Goal: Ask a question

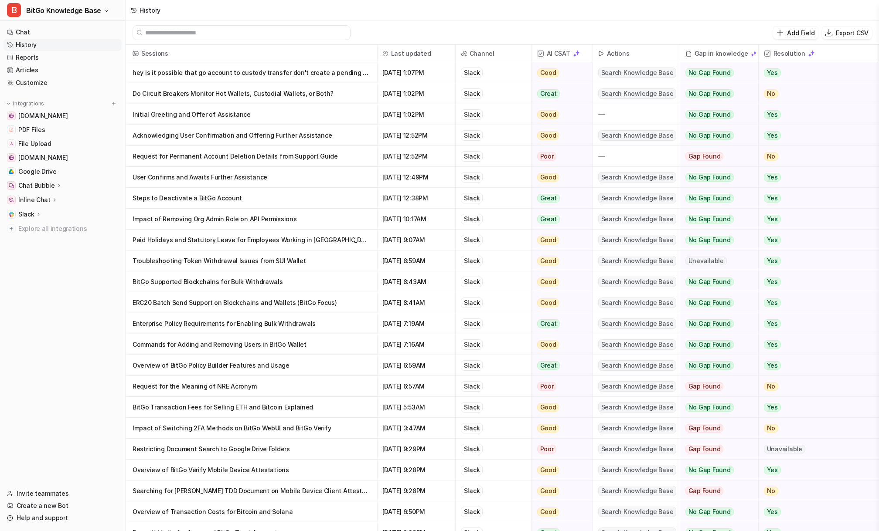
click at [51, 279] on nav "Chat History Reports Articles Customize Integrations [DOMAIN_NAME] PDF Files Fi…" at bounding box center [62, 252] width 125 height 458
click at [229, 5] on div "History" at bounding box center [502, 10] width 753 height 21
click at [41, 516] on link "Help and support" at bounding box center [62, 518] width 118 height 12
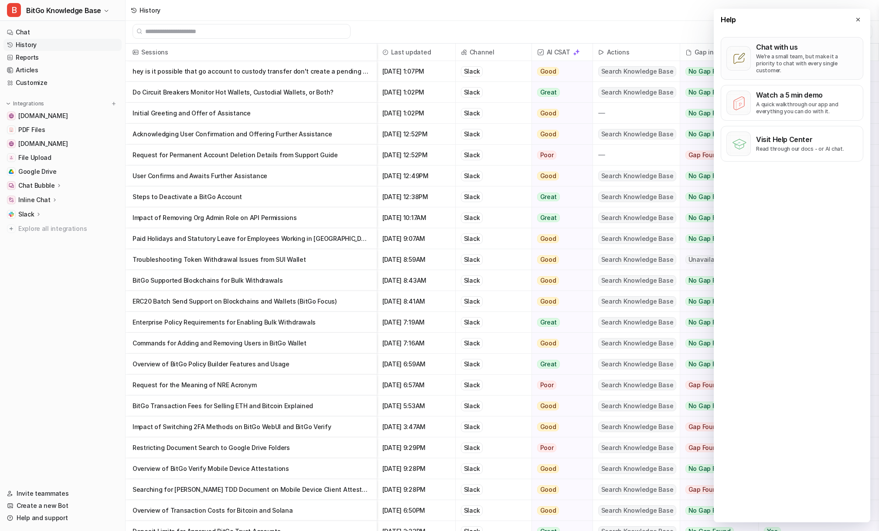
click at [792, 59] on p "We’re a small team, but make it a priority to chat with every single customer." at bounding box center [807, 63] width 102 height 21
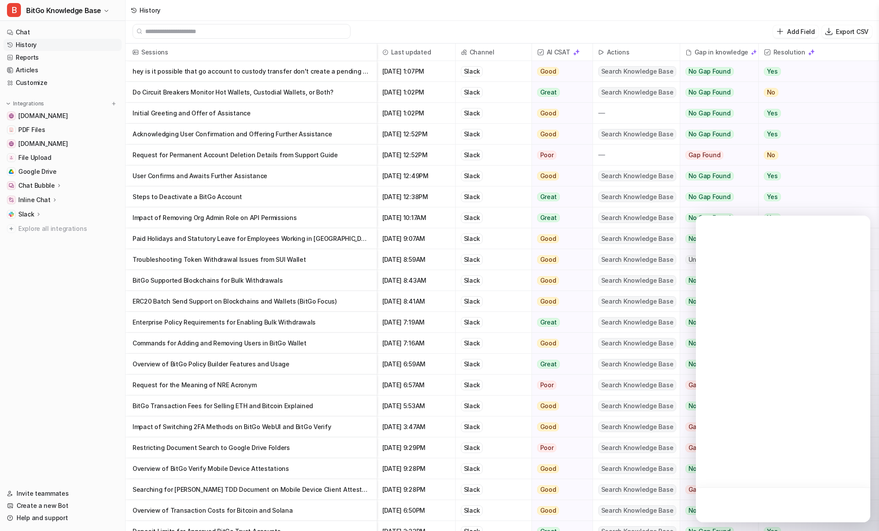
scroll to position [0, 0]
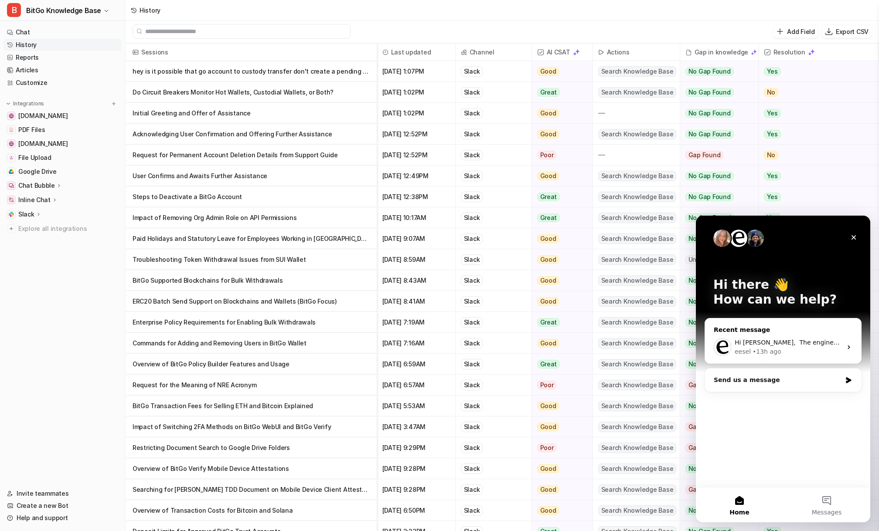
click at [782, 333] on div "Hi Daniel, ​ The engineers have just pushed a new update to fix the Confluence …" at bounding box center [783, 347] width 156 height 32
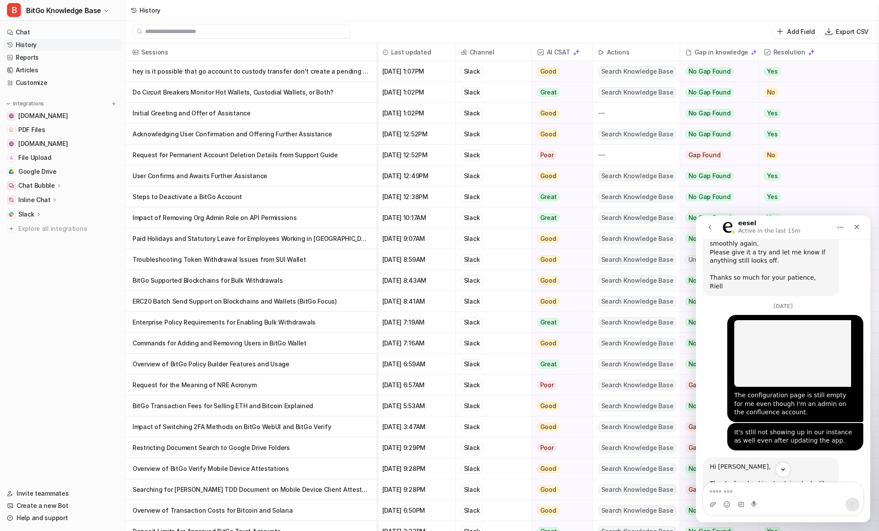
scroll to position [1531, 0]
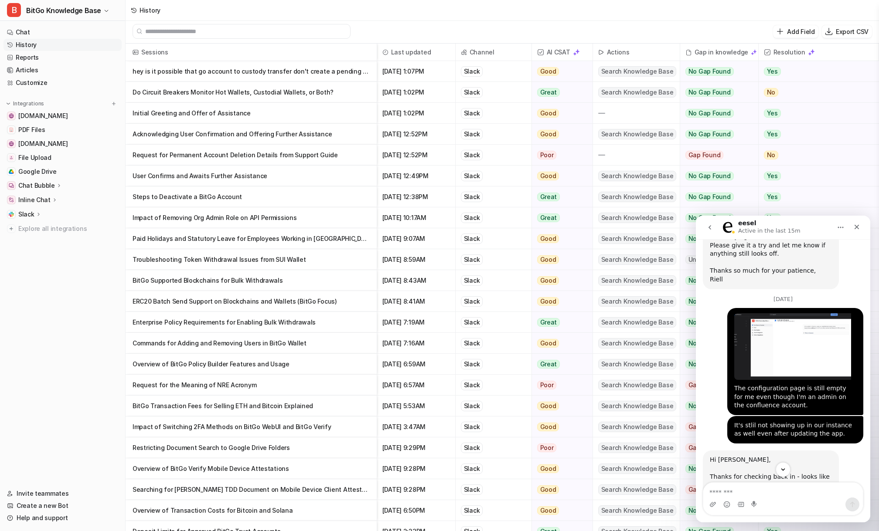
click at [760, 492] on textarea "Message…" at bounding box center [782, 490] width 159 height 15
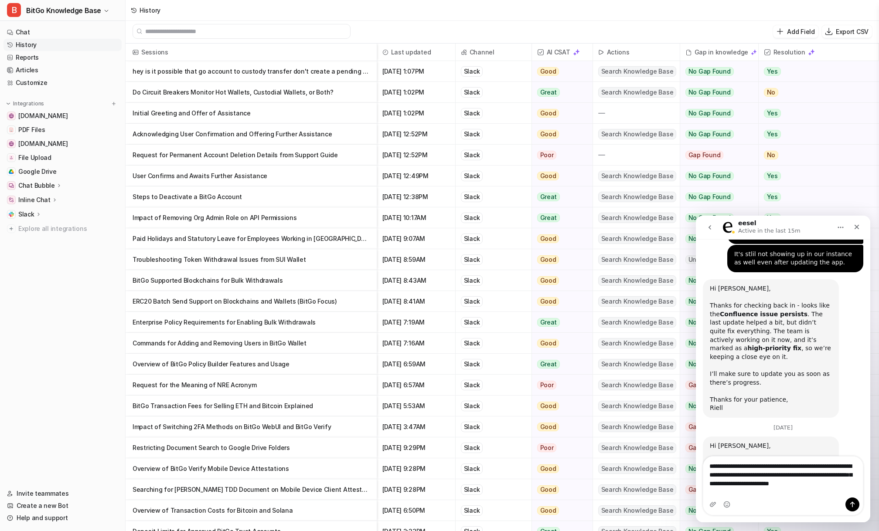
scroll to position [1711, 0]
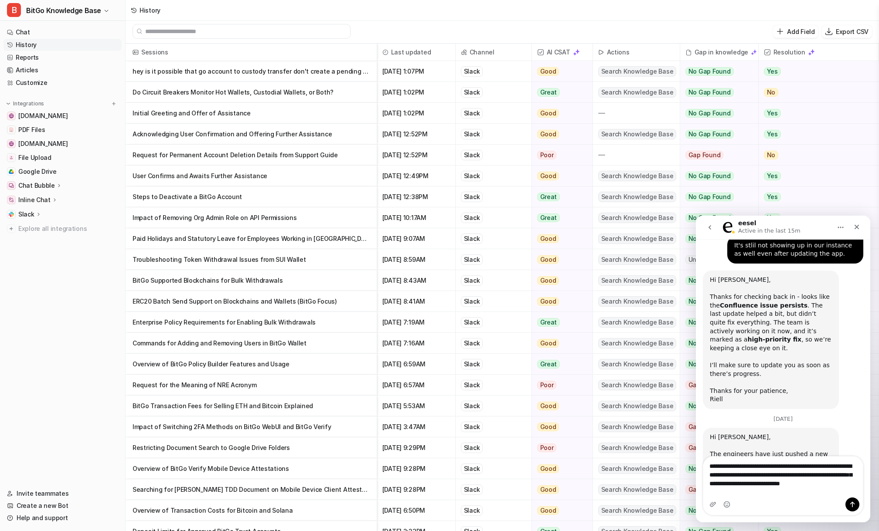
type textarea "**********"
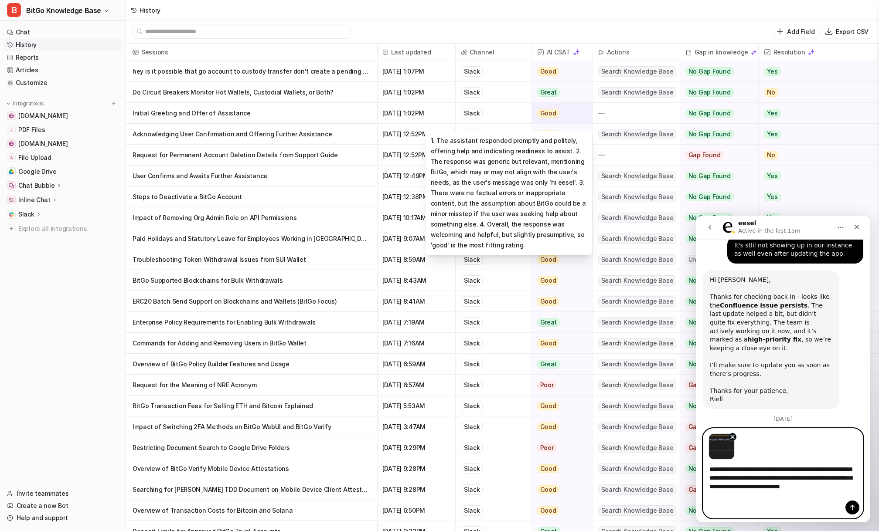
scroll to position [1739, 0]
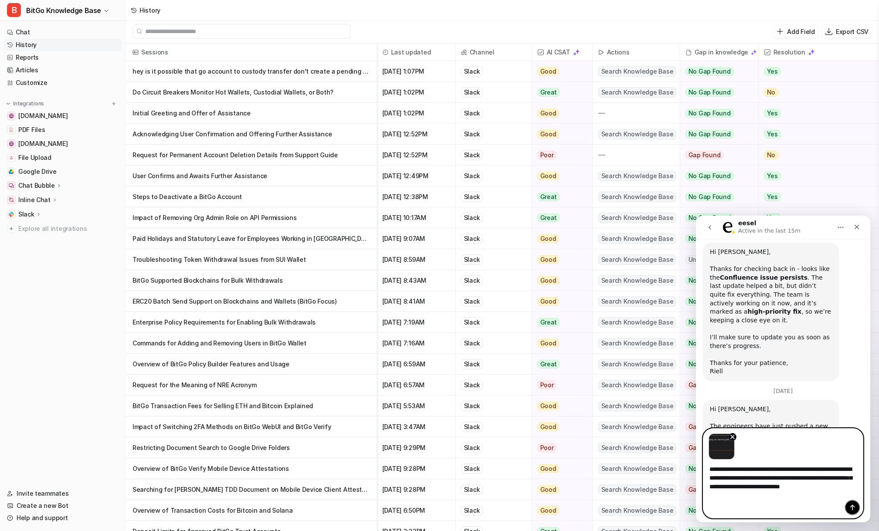
click at [852, 506] on icon "Send a message…" at bounding box center [852, 508] width 5 height 6
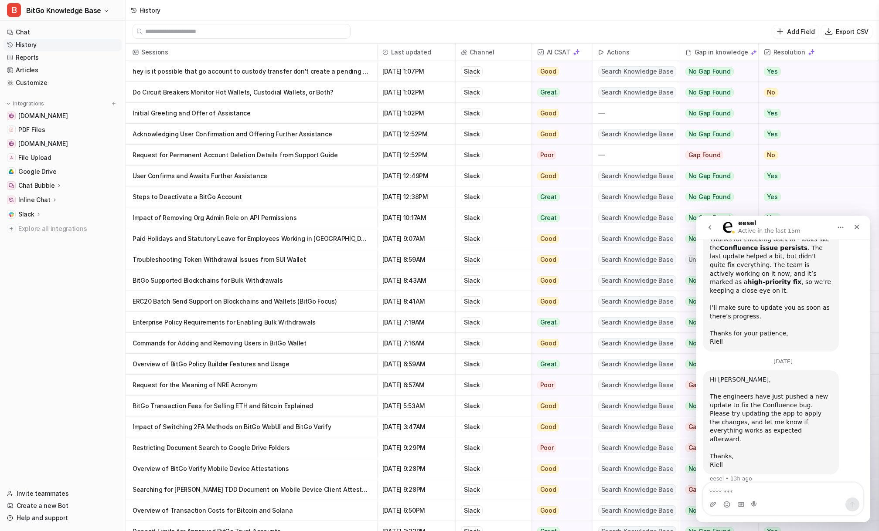
scroll to position [1771, 0]
type textarea "**********"
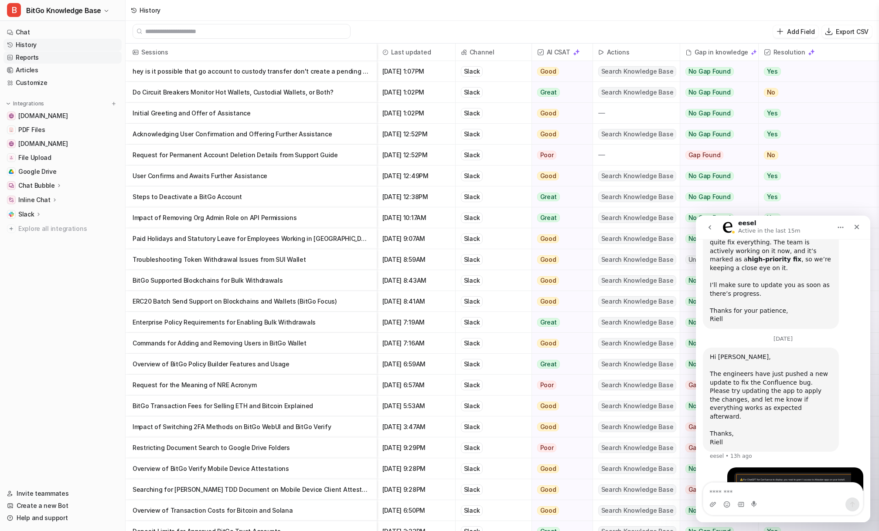
click at [61, 58] on link "Reports" at bounding box center [62, 57] width 118 height 12
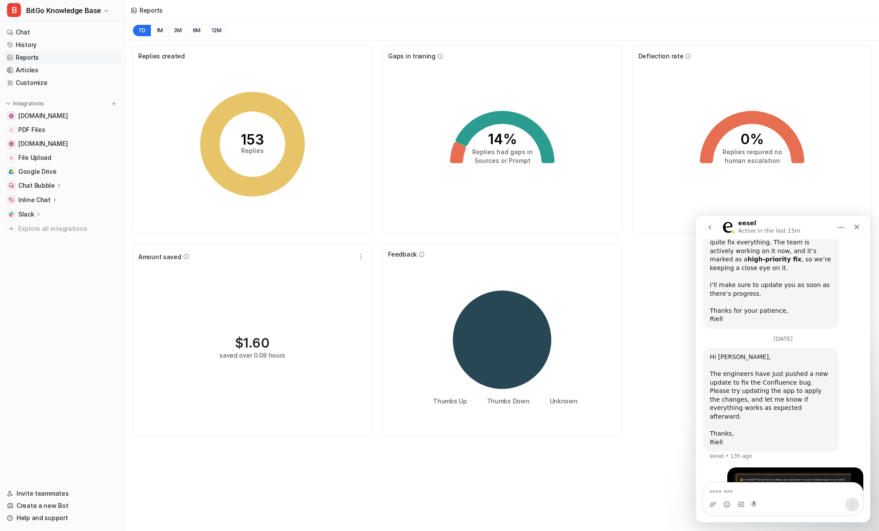
click at [199, 9] on div "Reports" at bounding box center [502, 10] width 753 height 21
click at [192, 8] on div "Reports" at bounding box center [502, 10] width 753 height 21
click at [255, 29] on div "7D 1M 3M 6M 12M" at bounding box center [502, 31] width 753 height 20
click at [44, 44] on link "History" at bounding box center [62, 45] width 118 height 12
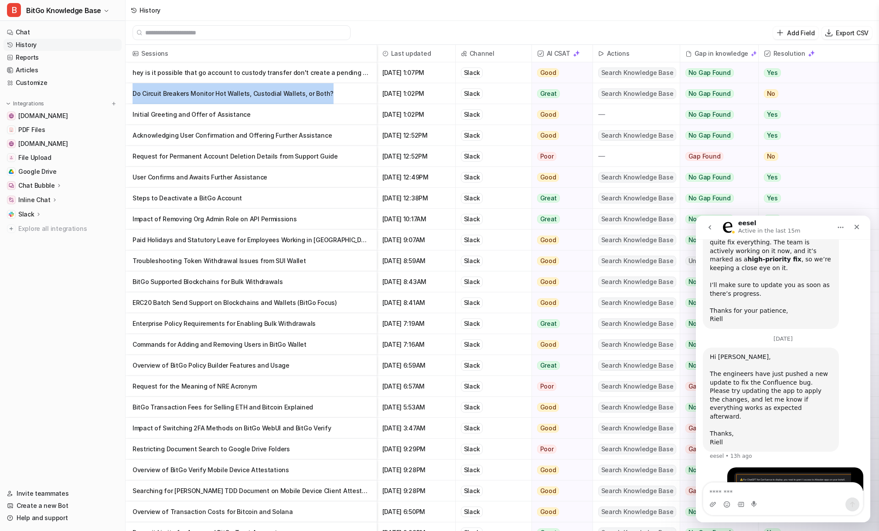
drag, startPoint x: 322, startPoint y: 92, endPoint x: 134, endPoint y: 93, distance: 188.3
click at [134, 93] on p "Do Circuit Breakers Monitor Hot Wallets, Custodial Wallets, or Both?" at bounding box center [250, 93] width 237 height 21
copy p "Do Circuit Breakers Monitor Hot Wallets, Custodial Wallets, or Both?"
